Goal: Task Accomplishment & Management: Use online tool/utility

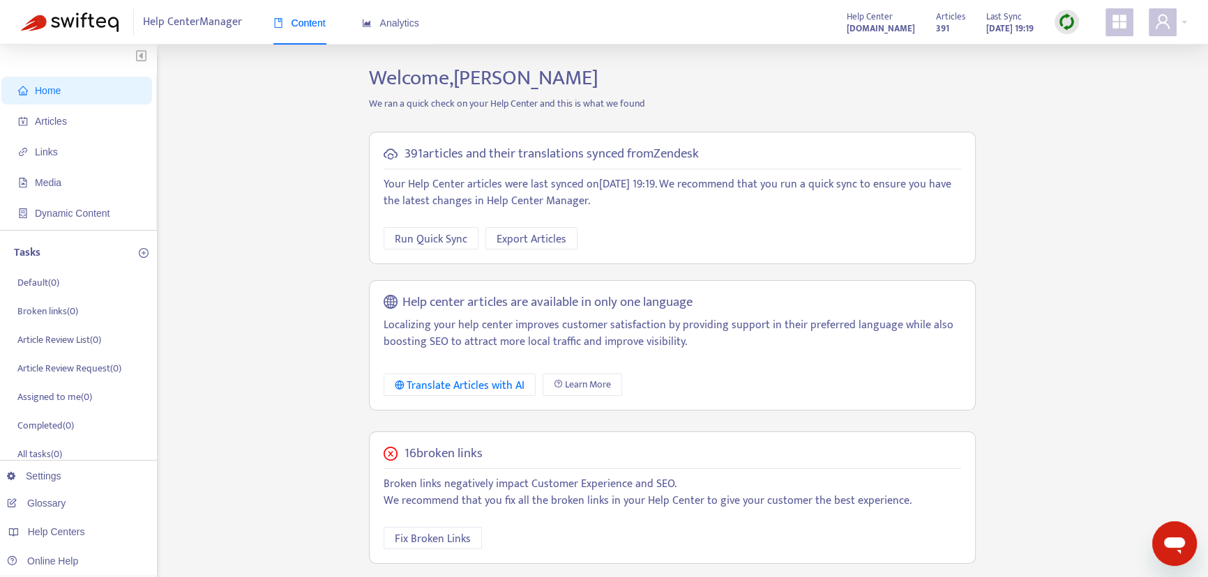
click at [1064, 22] on img at bounding box center [1066, 21] width 17 height 17
click at [1074, 52] on link "Quick Sync" at bounding box center [1095, 51] width 59 height 16
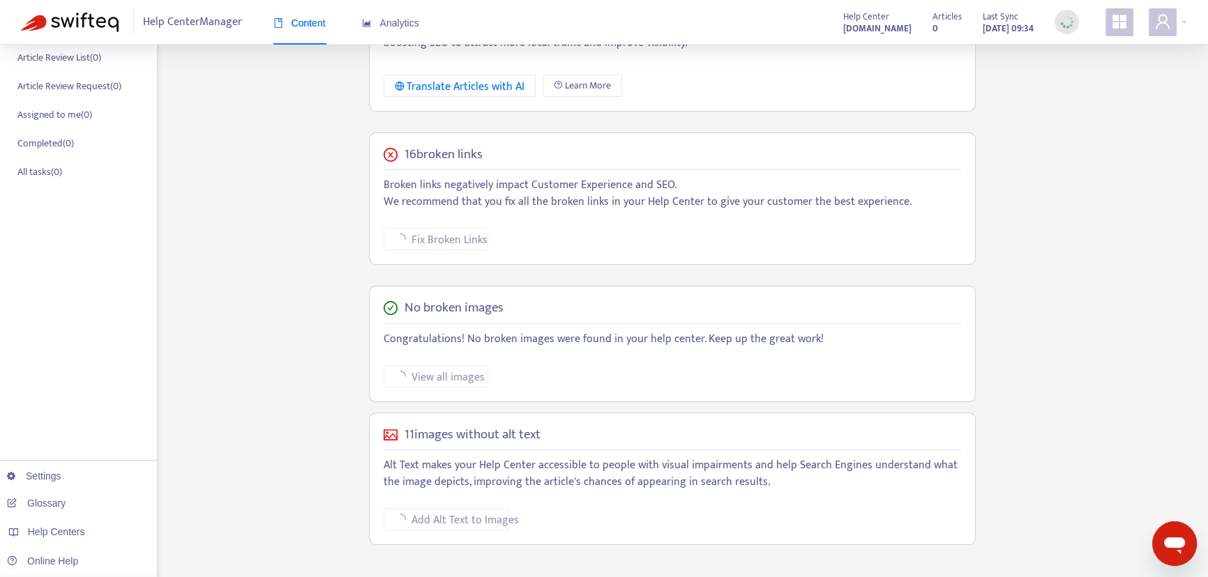
scroll to position [303, 0]
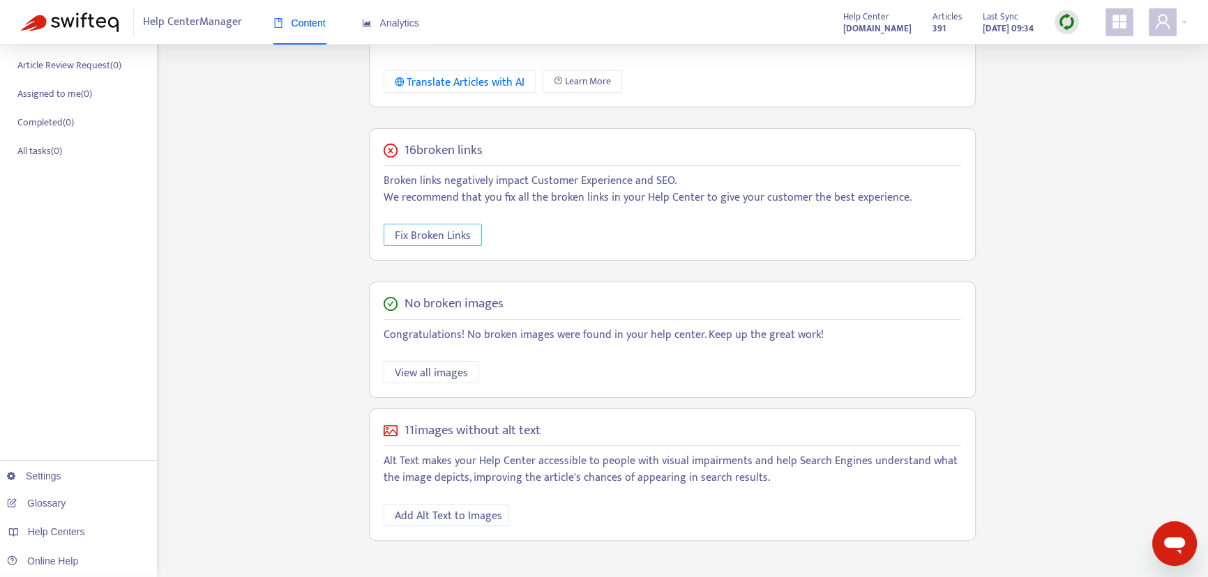
click at [441, 234] on span "Fix Broken Links" at bounding box center [433, 235] width 76 height 17
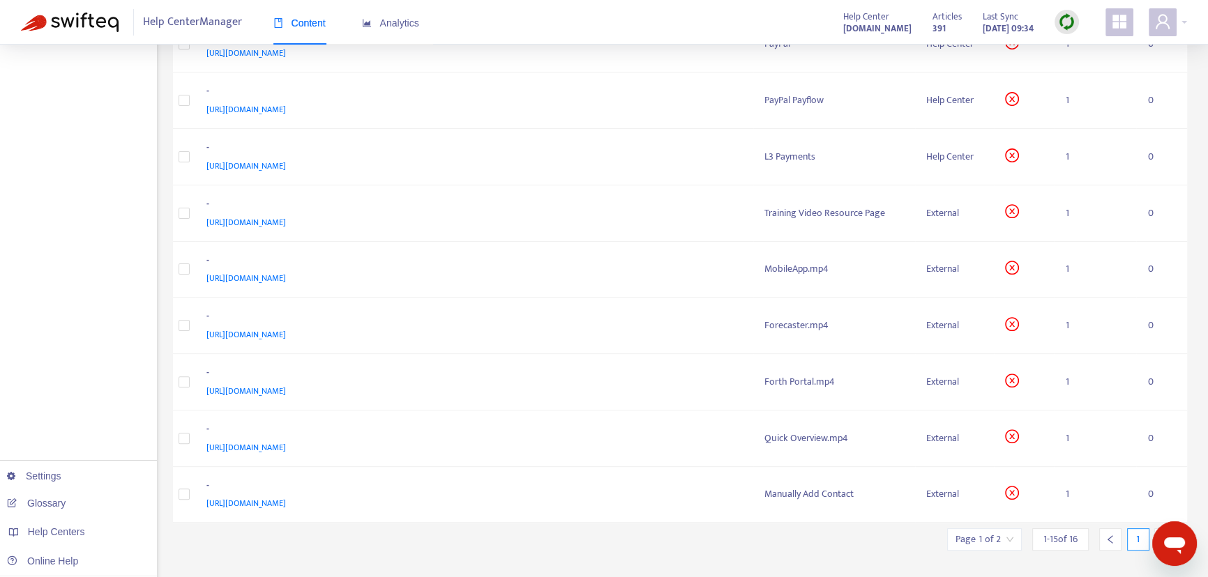
scroll to position [513, 0]
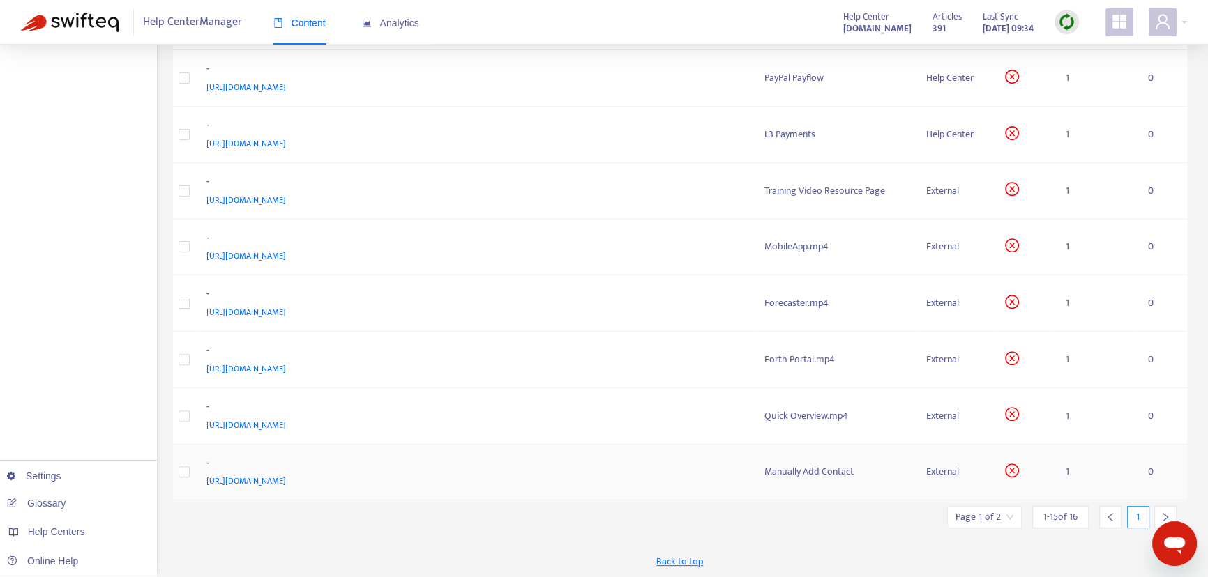
click at [286, 478] on span "https://drive.google.com/file/d/1dIsuxrkMX0CJAV4dUSlQhriv2oDwQEU_/view?usp=shar…" at bounding box center [246, 481] width 80 height 14
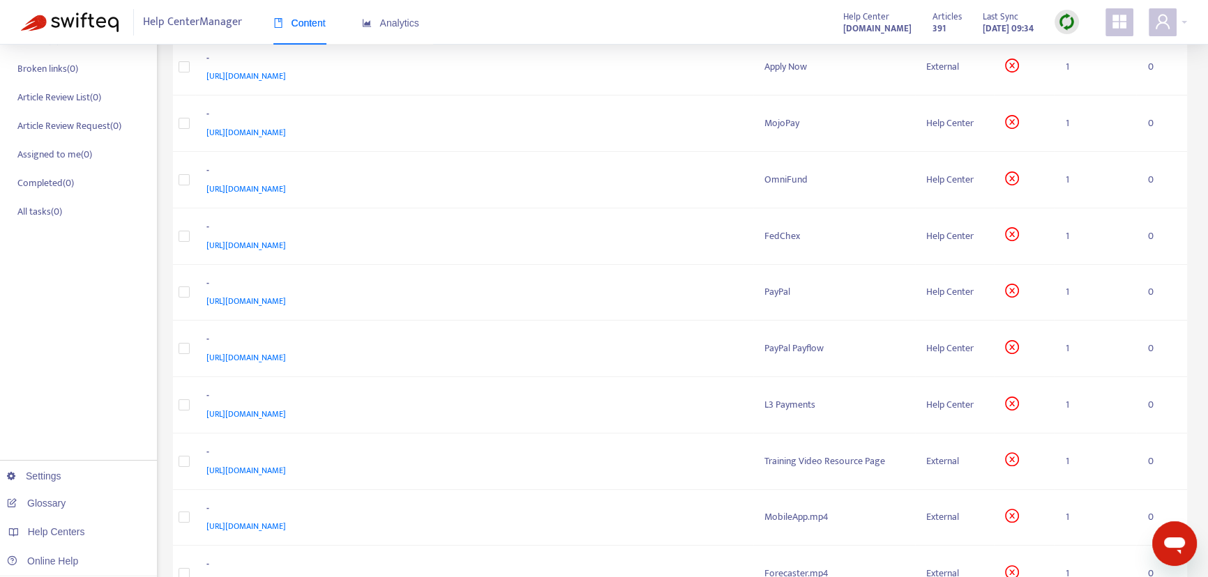
scroll to position [210, 0]
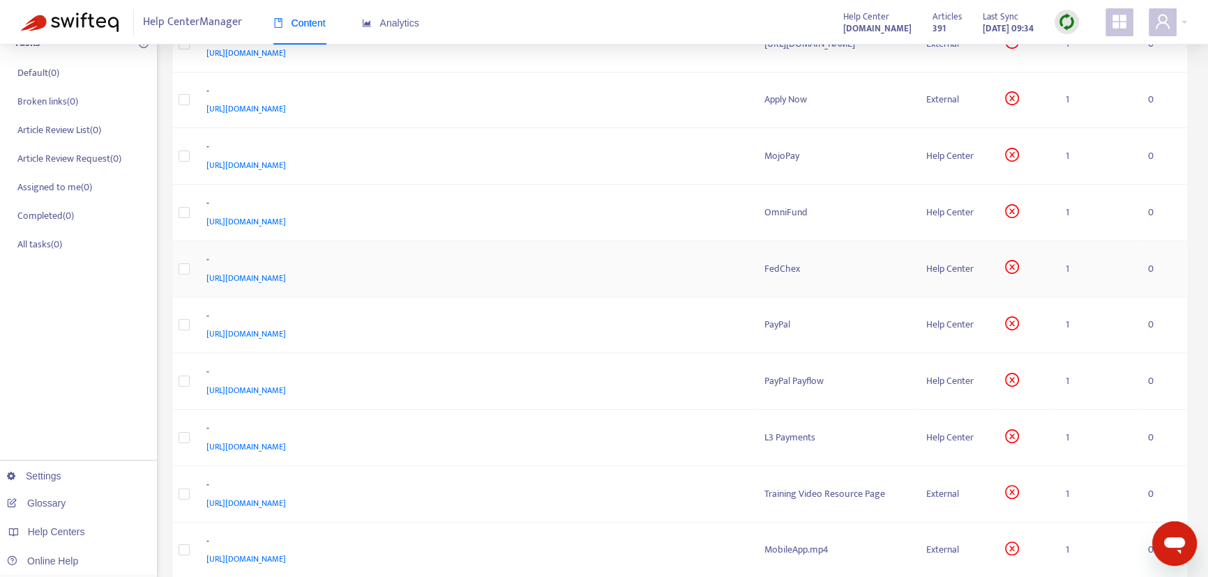
click at [286, 276] on span "https://support.forthcrm.com/hc/en-us/articles/12854578830739-FEDChex" at bounding box center [246, 278] width 80 height 14
click at [1019, 323] on icon "close-circle" at bounding box center [1012, 324] width 14 height 14
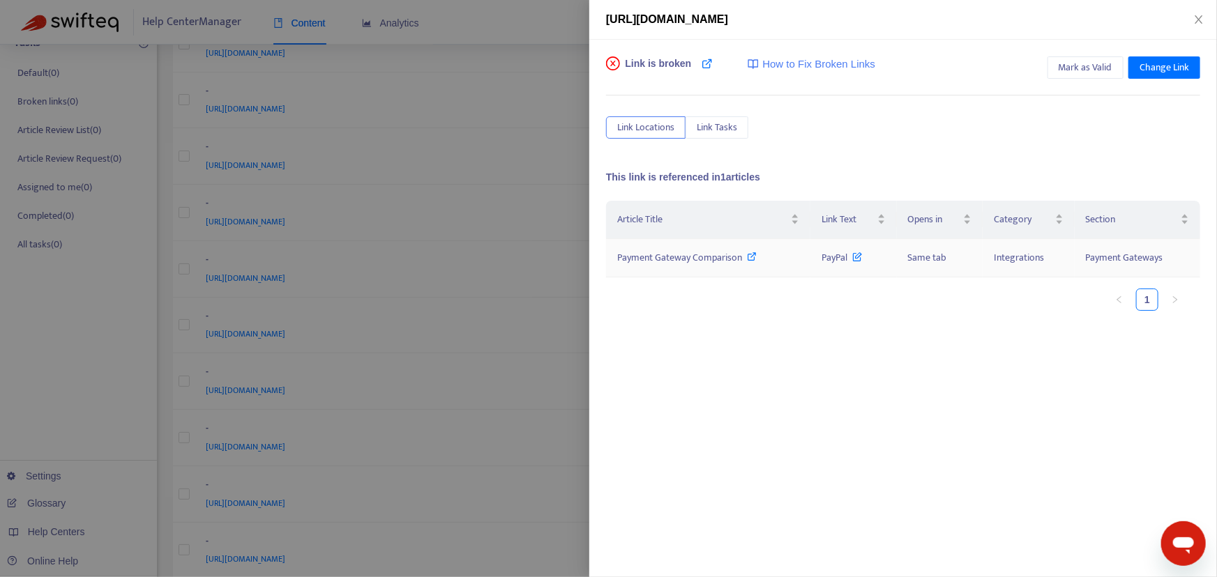
click at [691, 255] on span "Payment Gateway Comparison" at bounding box center [679, 258] width 125 height 16
click at [1199, 17] on icon "close" at bounding box center [1198, 19] width 11 height 11
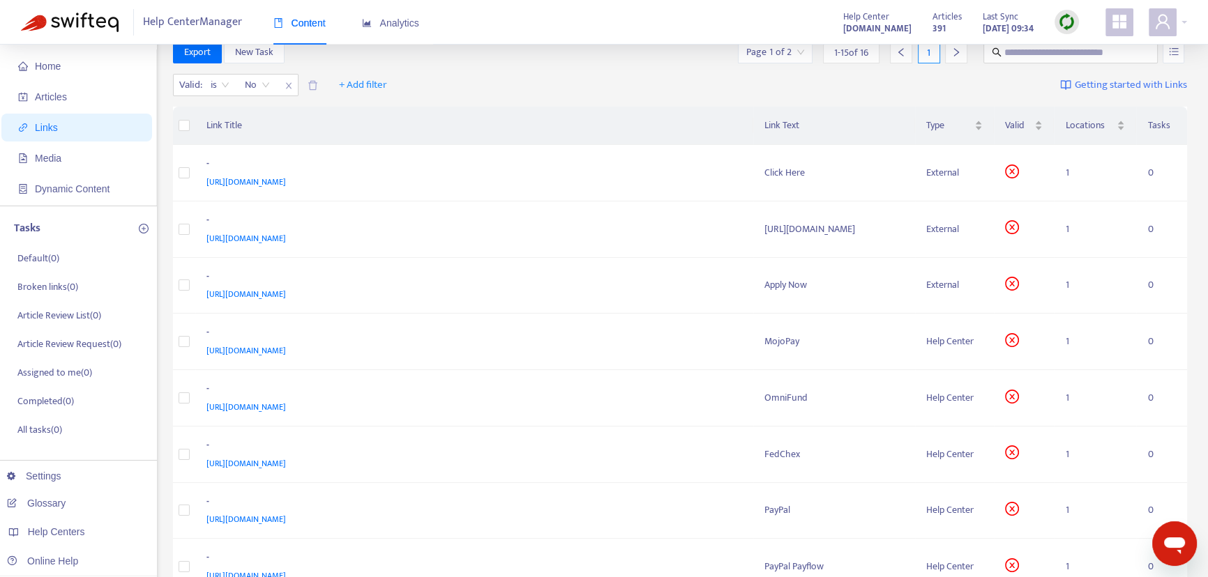
scroll to position [0, 0]
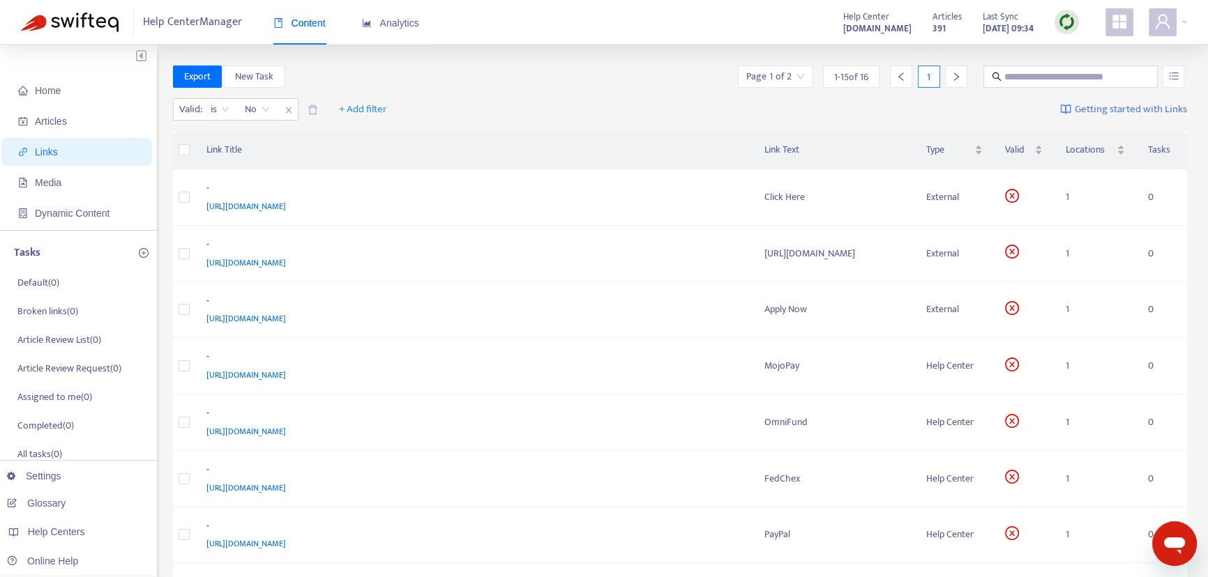
click at [1069, 22] on img at bounding box center [1066, 21] width 17 height 17
click at [1085, 50] on link "Quick Sync" at bounding box center [1095, 51] width 59 height 16
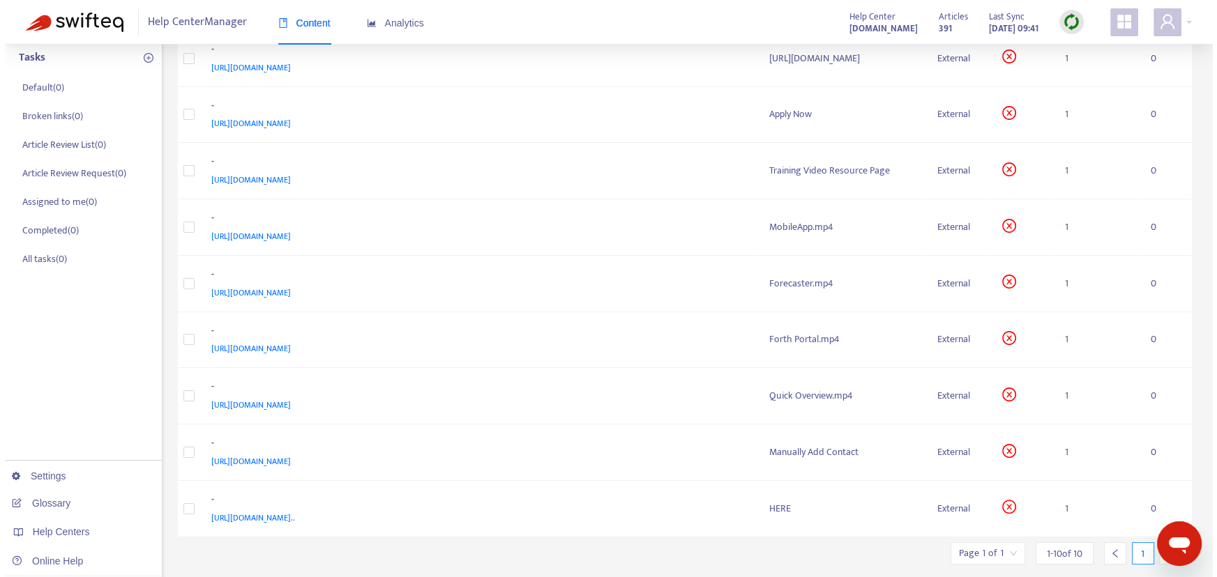
scroll to position [188, 0]
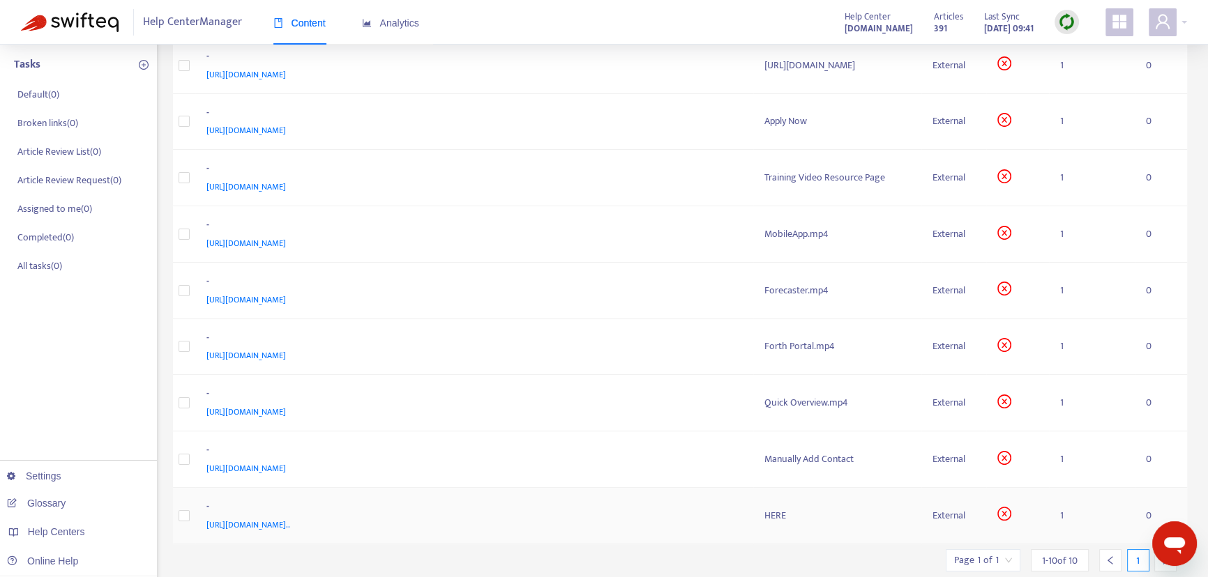
click at [1007, 513] on icon "close-circle" at bounding box center [1005, 515] width 6 height 6
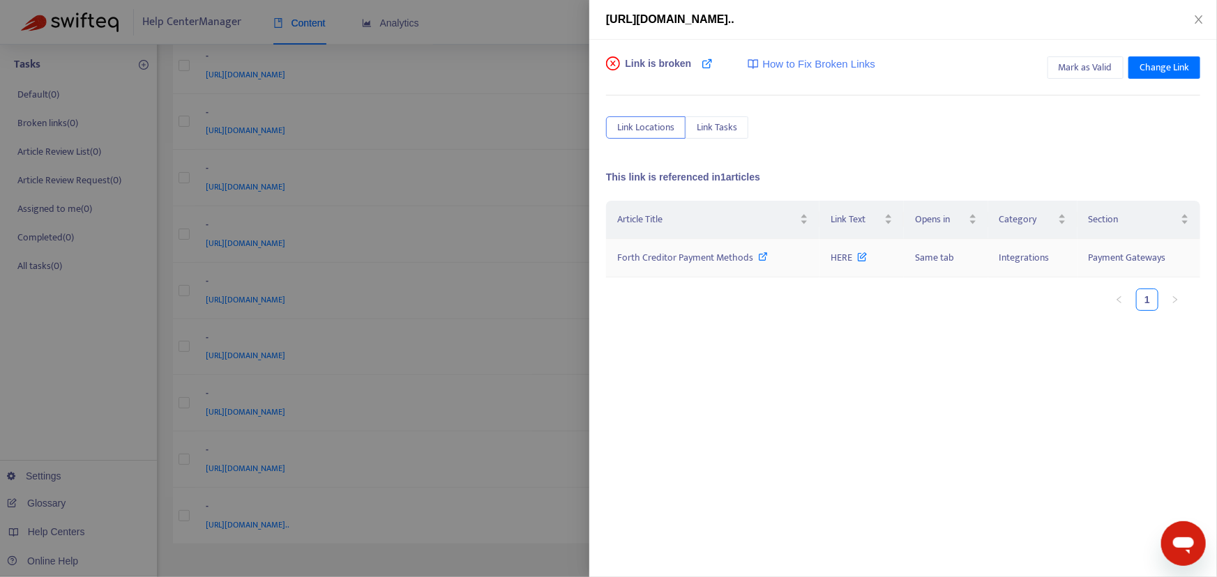
click at [642, 259] on span "Forth Creditor Payment Methods" at bounding box center [685, 258] width 136 height 16
click at [1198, 20] on icon "close" at bounding box center [1198, 19] width 11 height 11
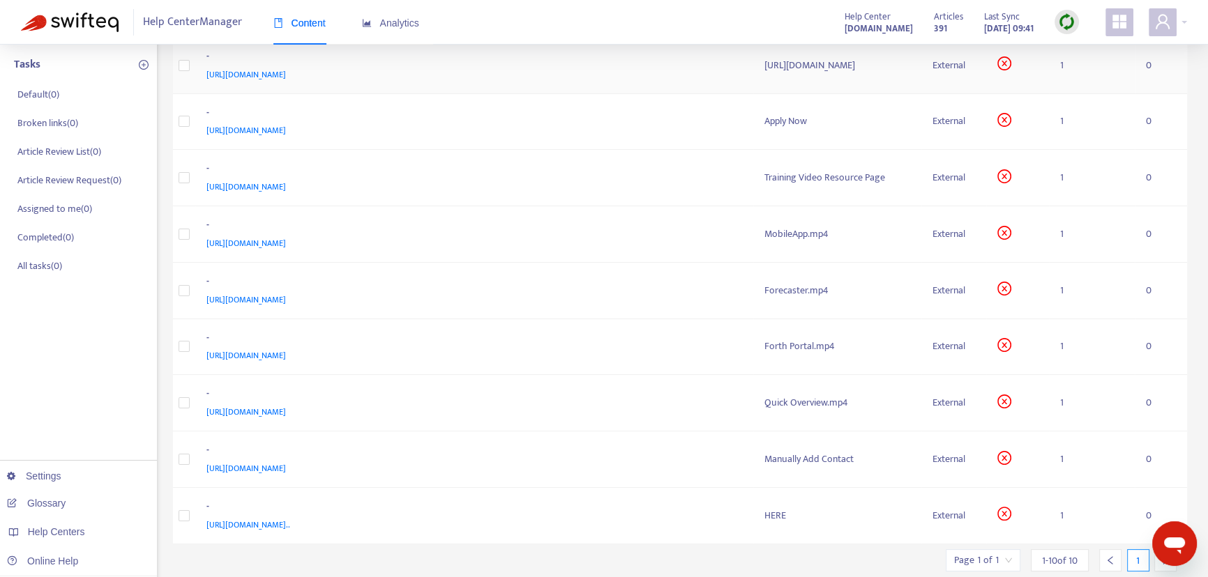
click at [1082, 65] on td "1" at bounding box center [1092, 66] width 86 height 56
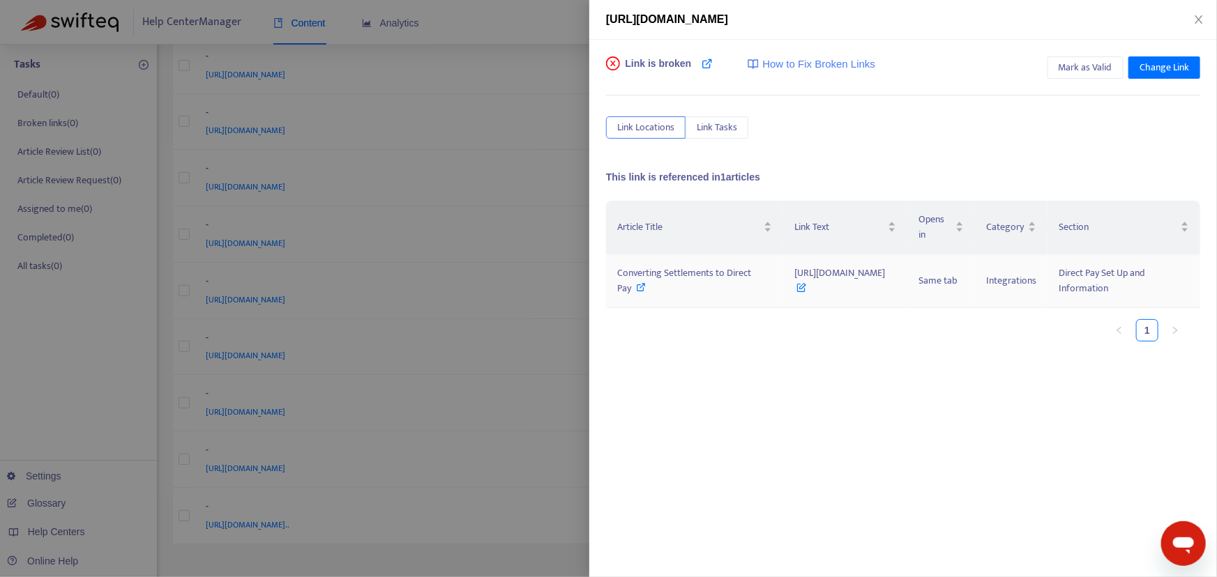
click at [626, 289] on span "Converting Settlements to Direct Pay" at bounding box center [684, 280] width 134 height 31
